Goal: Transaction & Acquisition: Purchase product/service

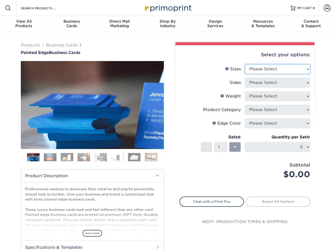
click at [292, 68] on select "Please Select 2" x 3.5" - Standard 2.125" x 3.375" - European 2.5" x 2.5" - Squ…" at bounding box center [277, 69] width 65 height 10
select select "2.00x3.50"
click at [245, 64] on select "Please Select 2" x 3.5" - Standard 2.125" x 3.375" - European 2.5" x 2.5" - Squ…" at bounding box center [277, 69] width 65 height 10
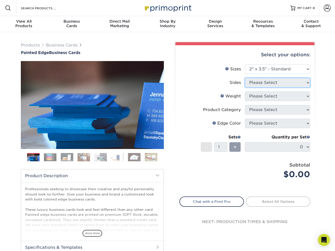
click at [272, 84] on select "Please Select" at bounding box center [277, 83] width 65 height 10
select select "13abbda7-1d64-4f25-8bb2-c179b224825d"
click at [245, 78] on select "Please Select Print Both Sides Print Front Only" at bounding box center [277, 83] width 65 height 10
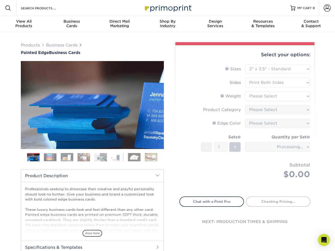
click at [265, 95] on form "Sizes Help Sizes Please Select 2" x 3.5" - Standard 2.125" x 3.375" - European …" at bounding box center [244, 127] width 131 height 126
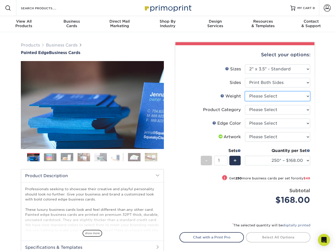
click at [272, 96] on select "Please Select 32PTUC" at bounding box center [277, 96] width 65 height 10
select select "32PTUC"
click at [245, 91] on select "Please Select 32PTUC" at bounding box center [277, 96] width 65 height 10
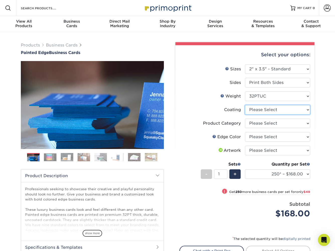
click at [275, 110] on select at bounding box center [277, 110] width 65 height 10
select select "3e7618de-abca-4bda-9f97-8b9129e913d8"
click at [245, 105] on select at bounding box center [277, 110] width 65 height 10
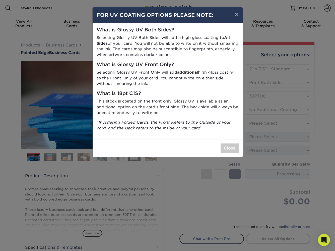
click at [219, 150] on div "Close" at bounding box center [168, 148] width 150 height 18
click at [225, 150] on button "Close" at bounding box center [229, 148] width 18 height 10
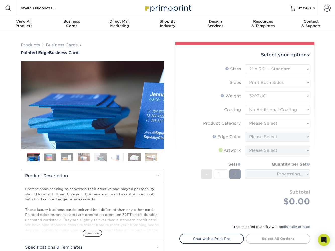
click at [264, 123] on form "Sizes Help Sizes Please Select 2" x 3.5" - Standard 2.125" x 3.375" - European …" at bounding box center [244, 140] width 131 height 153
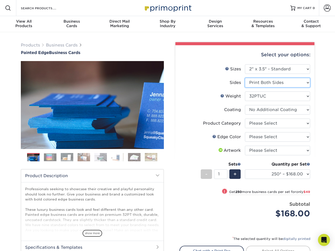
click at [263, 84] on select "Please Select Print Both Sides Print Front Only" at bounding box center [277, 83] width 65 height 10
select select "32d3c223-f82c-492b-b915-ba065a00862f"
click at [245, 78] on select "Please Select Print Both Sides Print Front Only" at bounding box center [277, 83] width 65 height 10
select select "-1"
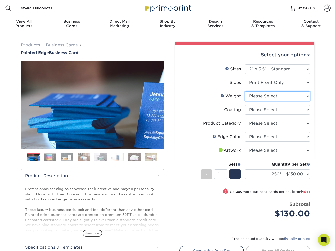
click at [264, 96] on select "Please Select 32PTUC" at bounding box center [277, 96] width 65 height 10
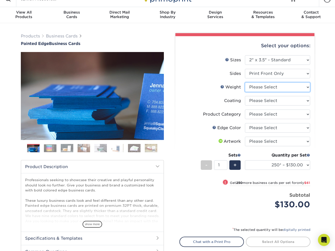
scroll to position [9, 0]
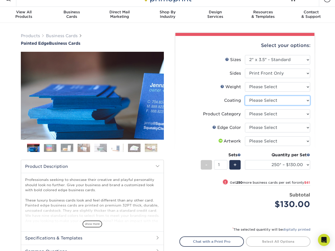
click at [267, 102] on select at bounding box center [277, 101] width 65 height 10
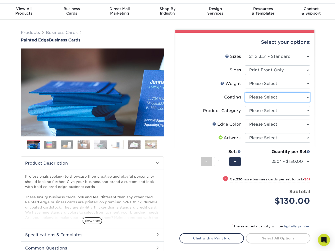
scroll to position [24, 0]
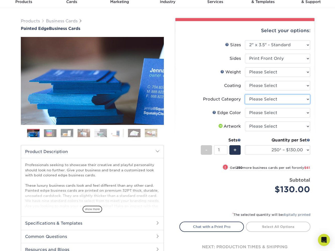
click at [266, 100] on select "Please Select Business Cards" at bounding box center [277, 99] width 65 height 10
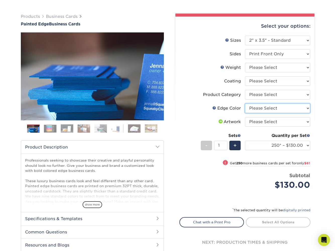
click at [264, 106] on select "Please Select Charcoal Black Brown Blue Pearlescent Blue Pearlescent Gold Pearl…" at bounding box center [277, 108] width 65 height 10
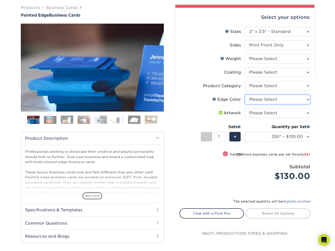
scroll to position [38, 0]
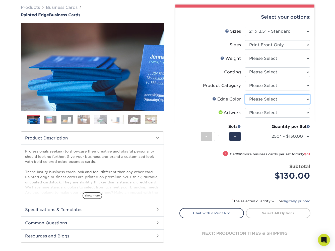
click at [270, 101] on select "Please Select Charcoal Black Brown Blue Pearlescent Blue Pearlescent Gold Pearl…" at bounding box center [277, 99] width 65 height 10
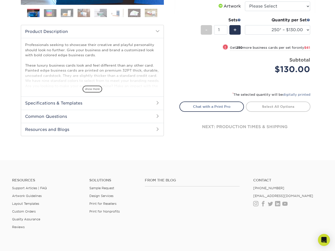
scroll to position [0, 0]
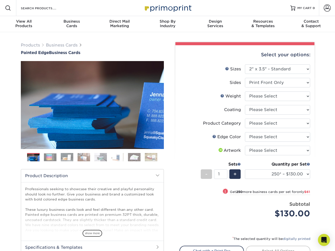
click at [70, 158] on img at bounding box center [67, 156] width 13 height 9
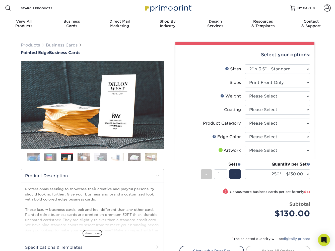
click at [51, 158] on img at bounding box center [50, 157] width 13 height 8
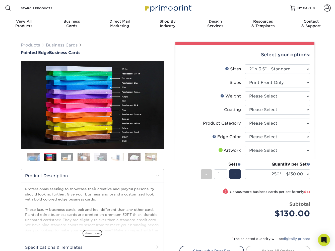
click at [62, 158] on img at bounding box center [67, 156] width 13 height 9
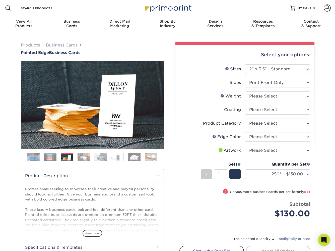
click at [82, 157] on img at bounding box center [83, 156] width 13 height 9
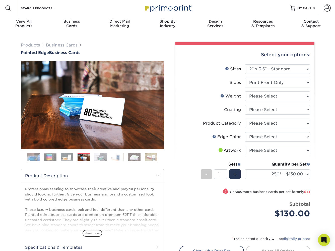
click at [99, 157] on img at bounding box center [100, 156] width 13 height 9
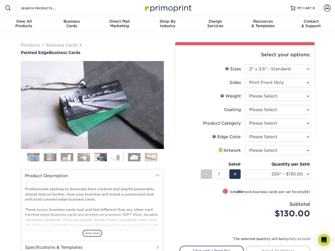
click at [114, 158] on img at bounding box center [117, 156] width 13 height 9
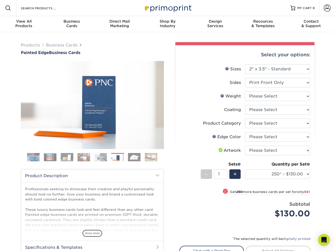
click at [124, 158] on ol at bounding box center [92, 159] width 143 height 12
click at [132, 158] on img at bounding box center [134, 156] width 13 height 9
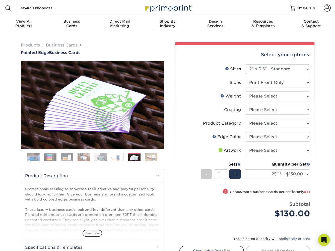
click at [150, 159] on img at bounding box center [151, 156] width 13 height 9
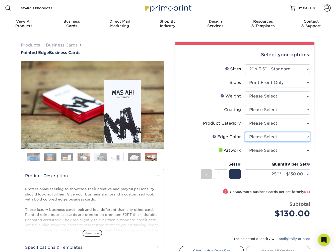
click at [253, 137] on select "Please Select Charcoal Black Brown Blue Pearlescent Blue Pearlescent Gold Pearl…" at bounding box center [277, 137] width 65 height 10
click at [245, 132] on select "Please Select Charcoal Black Brown Blue Pearlescent Blue Pearlescent Gold Pearl…" at bounding box center [277, 137] width 65 height 10
click at [257, 136] on select "Please Select Charcoal Black Brown Blue Pearlescent Blue Pearlescent Gold Pearl…" at bounding box center [277, 137] width 65 height 10
select select "84f43a64-87e1-46ad-aba1-d69946adcbfc"
click at [245, 132] on select "Please Select Charcoal Black Brown Blue Pearlescent Blue Pearlescent Gold Pearl…" at bounding box center [277, 137] width 65 height 10
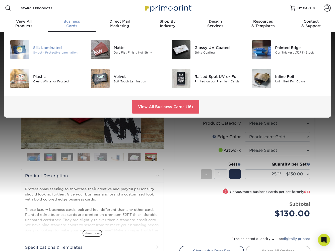
click at [58, 49] on div "Silk Laminated" at bounding box center [58, 48] width 50 height 6
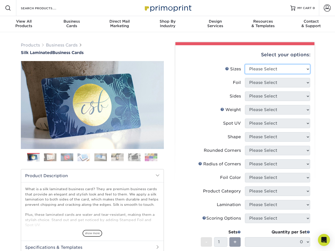
click at [259, 71] on select "Please Select 1.5" x 3.5" - Mini 1.75" x 3.5" - Mini 2" x 2" - Square 2" x 3" -…" at bounding box center [277, 69] width 65 height 10
select select "2.00x3.50"
click at [245, 64] on select "Please Select 1.5" x 3.5" - Mini 1.75" x 3.5" - Mini 2" x 2" - Square 2" x 3" -…" at bounding box center [277, 69] width 65 height 10
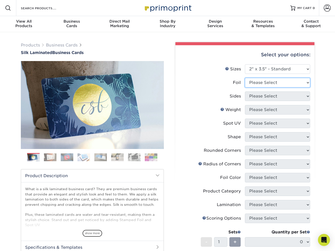
click at [256, 84] on select "Please Select Yes No" at bounding box center [277, 83] width 65 height 10
select select "1"
click at [245, 78] on select "Please Select Yes No" at bounding box center [277, 83] width 65 height 10
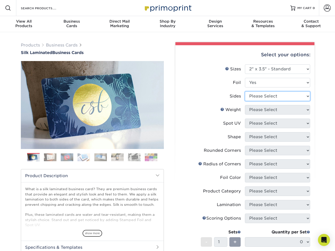
click at [258, 96] on select "Please Select Print Both Sides - Foil Both Sides Print Both Sides - Foil Front …" at bounding box center [277, 96] width 65 height 10
select select "e9e9dfb3-fba1-4d60-972c-fd9ca5904d33"
click at [245, 91] on select "Please Select Print Both Sides - Foil Both Sides Print Both Sides - Foil Front …" at bounding box center [277, 96] width 65 height 10
click at [277, 110] on select "Please Select 16PT" at bounding box center [277, 110] width 65 height 10
select select "16PT"
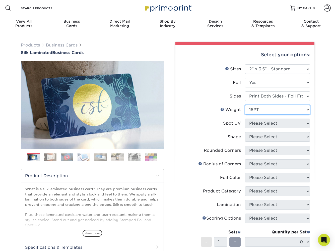
click at [245, 105] on select "Please Select 16PT" at bounding box center [277, 110] width 65 height 10
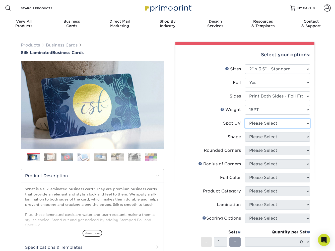
click at [270, 122] on select "Please Select No Spot UV Front and Back (Both Sides) Front Only Back Only" at bounding box center [277, 123] width 65 height 10
select select "3"
click at [245, 118] on select "Please Select No Spot UV Front and Back (Both Sides) Front Only Back Only" at bounding box center [277, 123] width 65 height 10
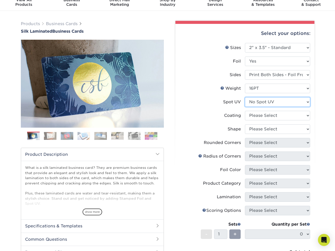
scroll to position [28, 0]
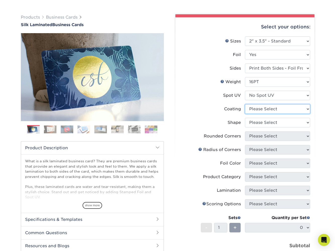
click at [265, 110] on select at bounding box center [277, 109] width 65 height 10
select select "3e7618de-abca-4bda-9f97-8b9129e913d8"
click at [245, 104] on select at bounding box center [277, 109] width 65 height 10
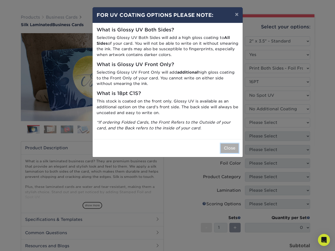
click at [232, 150] on button "Close" at bounding box center [229, 148] width 18 height 10
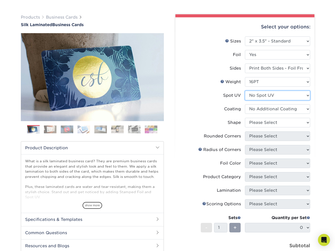
click at [267, 96] on select "Please Select No Spot UV Front and Back (Both Sides) Front Only Back Only" at bounding box center [277, 96] width 65 height 10
select select "0"
click at [245, 91] on select "Please Select No Spot UV Front and Back (Both Sides) Front Only Back Only" at bounding box center [277, 96] width 65 height 10
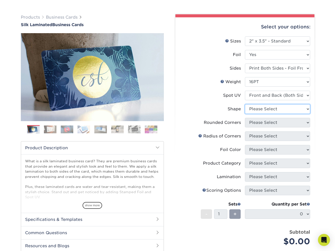
click at [271, 110] on select "Please Select Standard" at bounding box center [277, 109] width 65 height 10
select select "standard"
click at [245, 104] on select "Please Select Standard" at bounding box center [277, 109] width 65 height 10
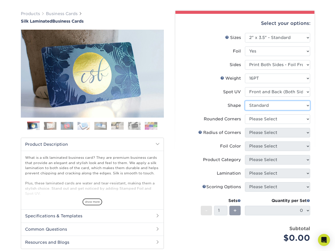
scroll to position [33, 0]
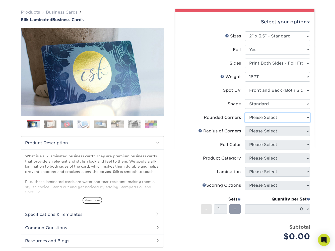
click at [266, 120] on select "Please Select Yes - Round 2 Corners Yes - Round 4 Corners No" at bounding box center [277, 118] width 65 height 10
select select "0"
click at [245, 113] on select "Please Select Yes - Round 2 Corners Yes - Round 4 Corners No" at bounding box center [277, 118] width 65 height 10
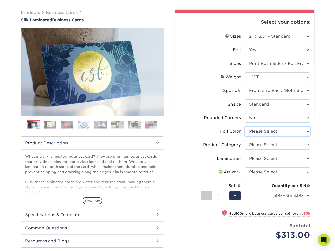
click at [280, 131] on select "Please Select Silver Foil Black Foil Blue Foil Copper Foil Gold Foil Red Foil R…" at bounding box center [277, 131] width 65 height 10
select select "acffa4a5-22f9-4585-ba3f-0adaa54b8c85"
click at [245, 126] on select "Please Select Silver Foil Black Foil Blue Foil Copper Foil Gold Foil Red Foil R…" at bounding box center [277, 131] width 65 height 10
click at [277, 147] on select "Please Select Business Cards" at bounding box center [277, 145] width 65 height 10
select select "3b5148f1-0588-4f88-a218-97bcfdce65c1"
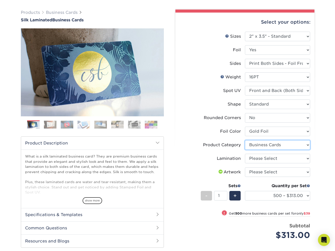
click at [245, 140] on select "Please Select Business Cards" at bounding box center [277, 145] width 65 height 10
click at [265, 134] on select "Please Select Silver Foil Black Foil Blue Foil Copper Foil Gold Foil Red Foil R…" at bounding box center [277, 131] width 65 height 10
click at [272, 144] on select "Please Select Business Cards" at bounding box center [277, 145] width 65 height 10
click at [281, 158] on select "Please Select Silk" at bounding box center [277, 158] width 65 height 10
select select "ccacb42f-45f7-42d3-bbd3-7c8421cf37f0"
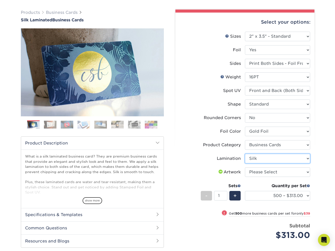
click at [245, 153] on select "Please Select Silk" at bounding box center [277, 158] width 65 height 10
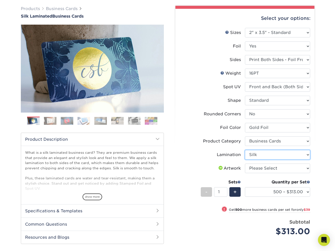
scroll to position [37, 0]
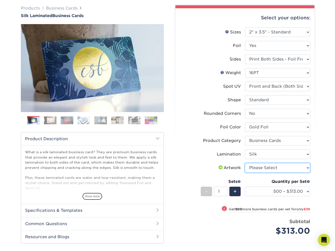
click at [262, 168] on select "Please Select I will upload files I need a design - $100" at bounding box center [277, 168] width 65 height 10
click at [273, 166] on select "Please Select I will upload files I need a design - $100" at bounding box center [277, 168] width 65 height 10
select select "upload"
click at [245, 163] on select "Please Select I will upload files I need a design - $100" at bounding box center [277, 168] width 65 height 10
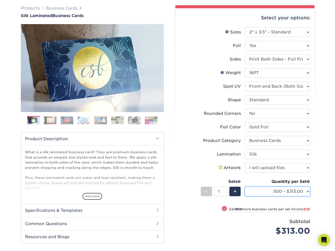
click at [280, 190] on select "500 – $313.00 1000 – $352.00 2500 – $865.00 5000 – $1518.00" at bounding box center [277, 191] width 65 height 10
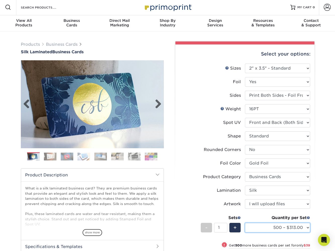
scroll to position [0, 0]
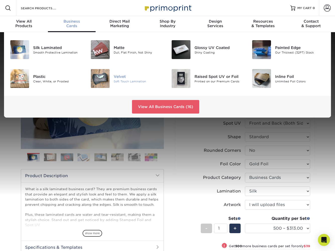
click at [104, 81] on img at bounding box center [100, 78] width 19 height 19
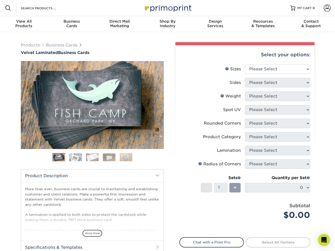
click at [76, 157] on img at bounding box center [75, 157] width 13 height 8
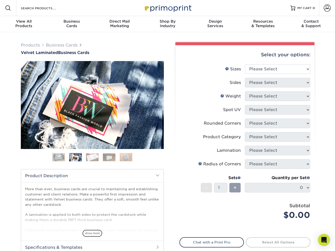
click at [90, 157] on img at bounding box center [92, 157] width 13 height 8
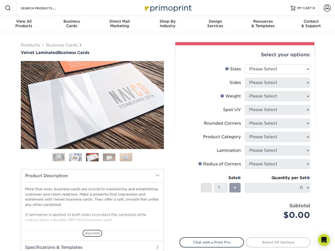
click at [107, 158] on img at bounding box center [109, 157] width 13 height 8
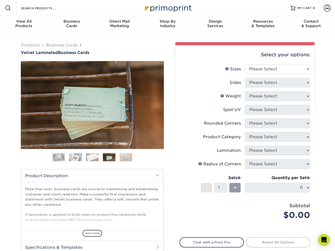
click at [88, 158] on img at bounding box center [92, 157] width 13 height 8
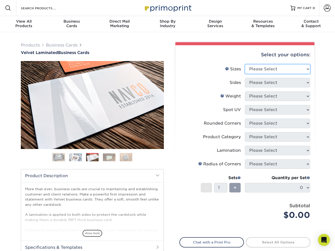
click at [285, 70] on select "Please Select 1.5" x 3.5" - Mini 1.75" x 3.5" - Mini 2" x 2" - Square 2" x 3" -…" at bounding box center [277, 69] width 65 height 10
select select "2.00x3.50"
click at [245, 64] on select "Please Select 1.5" x 3.5" - Mini 1.75" x 3.5" - Mini 2" x 2" - Square 2" x 3" -…" at bounding box center [277, 69] width 65 height 10
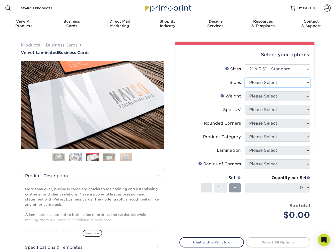
click at [265, 82] on select "Please Select Print Both Sides Print Front Only" at bounding box center [277, 83] width 65 height 10
select select "13abbda7-1d64-4f25-8bb2-c179b224825d"
click at [245, 78] on select "Please Select Print Both Sides Print Front Only" at bounding box center [277, 83] width 65 height 10
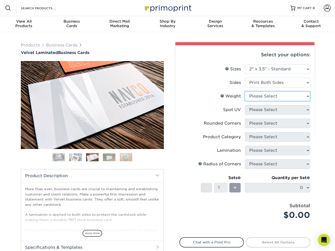
click at [286, 97] on select "Please Select 16PT" at bounding box center [277, 96] width 65 height 10
select select "16PT"
click at [245, 91] on select "Please Select 16PT" at bounding box center [277, 96] width 65 height 10
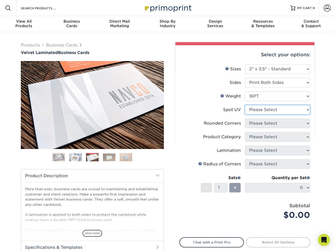
click at [296, 109] on select "Please Select No Spot UV Front and Back (Both Sides) Front Only Back Only" at bounding box center [277, 110] width 65 height 10
select select "0"
click at [245, 105] on select "Please Select No Spot UV Front and Back (Both Sides) Front Only Back Only" at bounding box center [277, 110] width 65 height 10
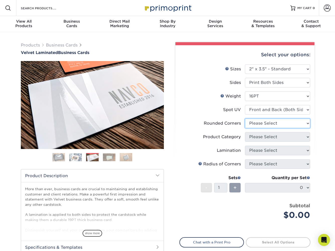
click at [277, 125] on select "Please Select Yes - Round 2 Corners Yes - Round 4 Corners No" at bounding box center [277, 123] width 65 height 10
select select "0"
click at [245, 118] on select "Please Select Yes - Round 2 Corners Yes - Round 4 Corners No" at bounding box center [277, 123] width 65 height 10
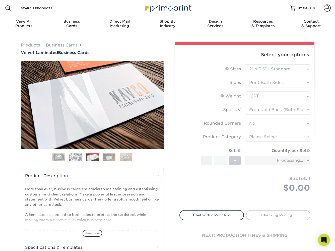
click at [268, 137] on form "Sizes Help Sizes Please Select 1.5" x 3.5" - Mini 1.75" x 3.5" - Mini 2" x 2" -…" at bounding box center [244, 134] width 131 height 140
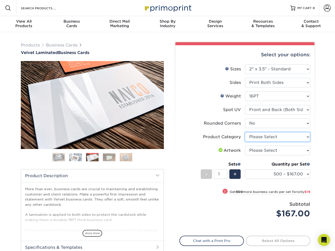
click at [274, 136] on select "Please Select Business Cards" at bounding box center [277, 137] width 65 height 10
select select "3b5148f1-0588-4f88-a218-97bcfdce65c1"
click at [245, 132] on select "Please Select Business Cards" at bounding box center [277, 137] width 65 height 10
click at [281, 170] on select "500 – $167.00 1000 – $185.00 2500 – $439.00 5000 – $733.00 10000 – $1307.00" at bounding box center [277, 174] width 65 height 10
